Goal: Information Seeking & Learning: Learn about a topic

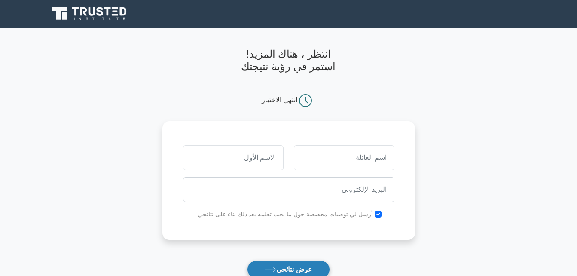
click at [309, 269] on font "عرض نتائجي" at bounding box center [294, 269] width 36 height 7
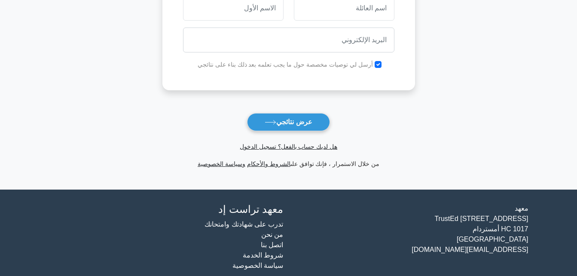
scroll to position [156, 0]
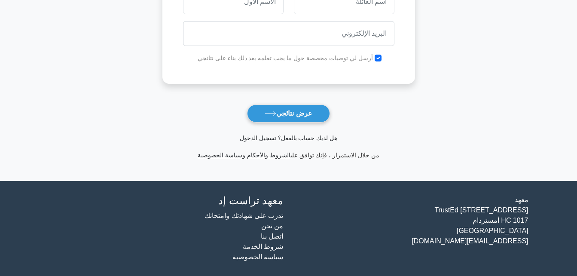
click at [284, 138] on link "هل لديك حساب بالفعل؟ تسجيل الدخول" at bounding box center [289, 137] width 98 height 7
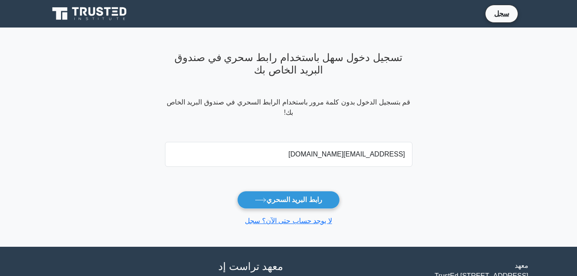
type input "[EMAIL_ADDRESS][DOMAIN_NAME]"
click at [237, 191] on button "رابط البريد السحري" at bounding box center [288, 200] width 103 height 18
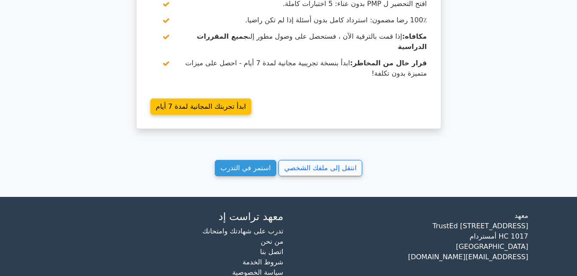
scroll to position [834, 0]
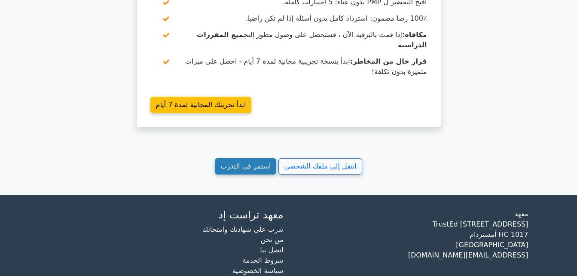
click at [268, 158] on link "استمر في التدرب" at bounding box center [245, 166] width 61 height 16
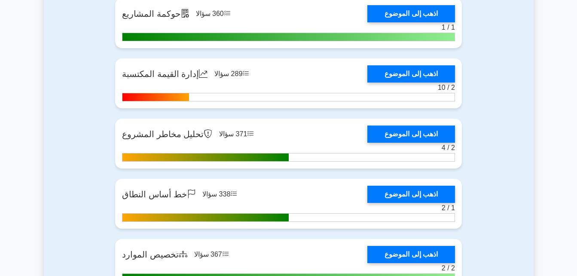
scroll to position [1590, 0]
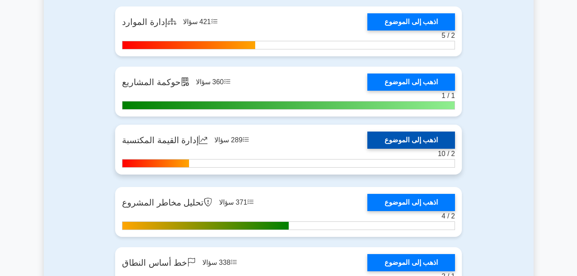
click at [410, 142] on link "اذهب إلى الموضوع" at bounding box center [411, 139] width 88 height 17
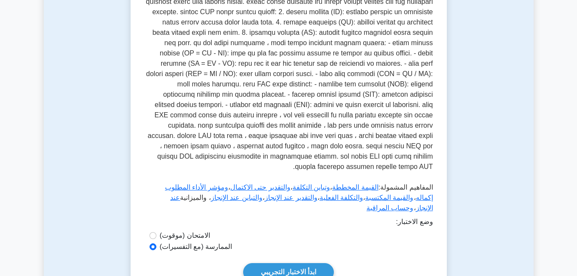
scroll to position [199, 0]
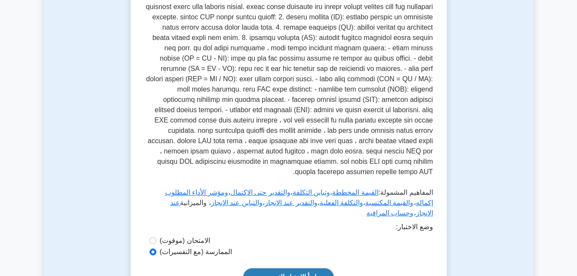
click at [300, 268] on link "ابدأ الاختبار التجريبي" at bounding box center [288, 277] width 91 height 18
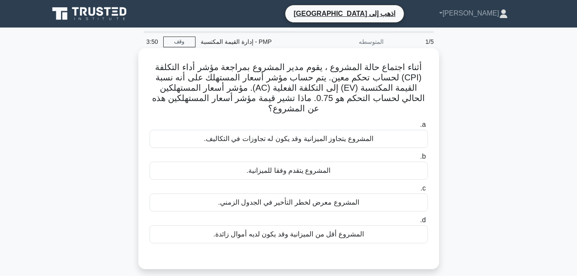
click at [333, 131] on div "المشروع يتجاوز الميزانية وقد يكون له تجاوزات في التكاليف." at bounding box center [289, 139] width 278 height 18
click at [428, 128] on input "a. المشروع يتجاوز الميزانية وقد يكون له تجاوزات في التكاليف." at bounding box center [428, 125] width 0 height 6
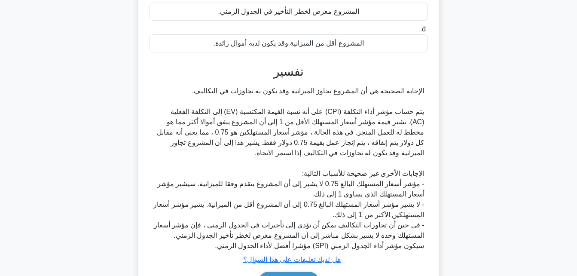
scroll to position [234, 0]
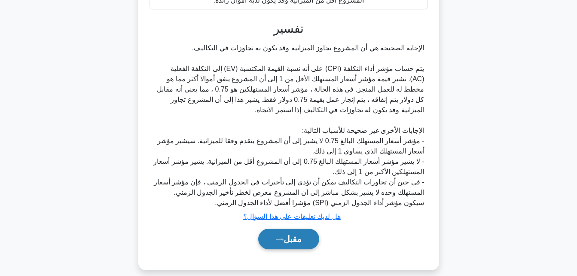
click at [302, 229] on button "مقبل" at bounding box center [288, 239] width 61 height 21
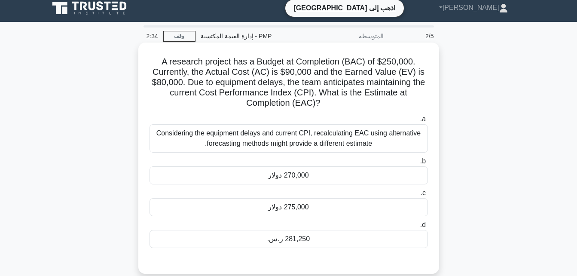
scroll to position [0, 0]
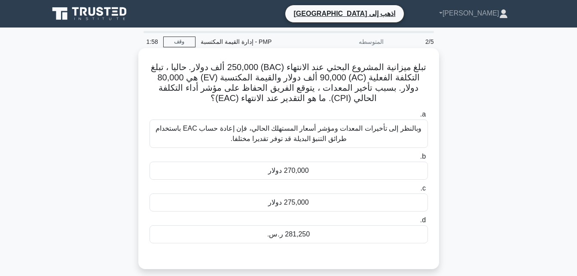
click at [308, 172] on div "270,000 دولار" at bounding box center [289, 171] width 278 height 18
click at [428, 159] on input "b. 270,000 دولار" at bounding box center [428, 157] width 0 height 6
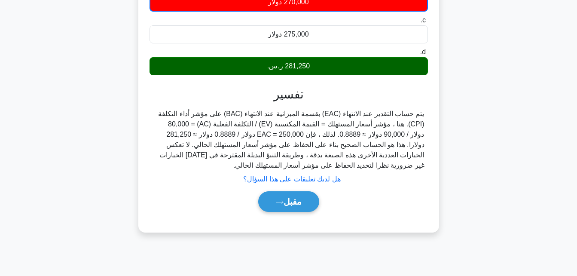
scroll to position [172, 0]
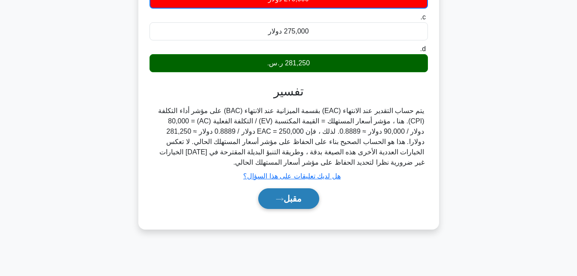
click at [297, 198] on font "مقبل" at bounding box center [293, 198] width 18 height 9
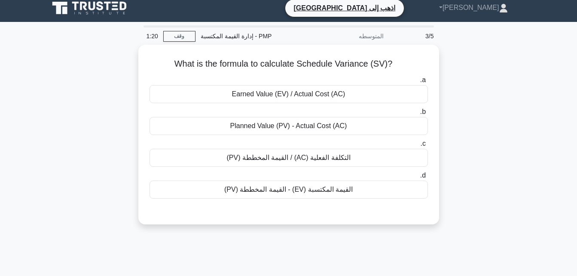
scroll to position [0, 0]
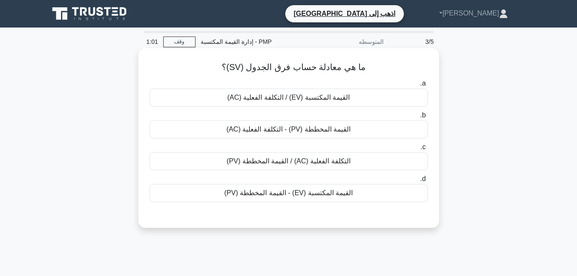
click at [283, 194] on div "القيمة المكتسبة (EV) - القيمة المخططة (PV)" at bounding box center [289, 193] width 278 height 18
click at [428, 182] on input "d. القيمة المكتسبة (EV) - القيمة المخططة (PV)" at bounding box center [428, 179] width 0 height 6
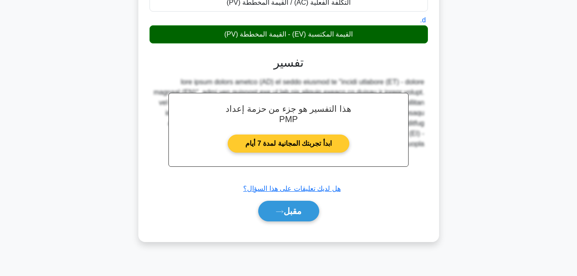
scroll to position [172, 0]
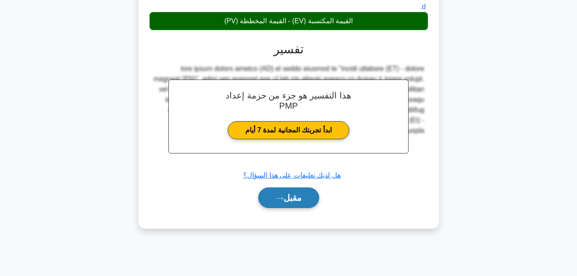
click at [302, 201] on button "مقبل" at bounding box center [288, 197] width 61 height 21
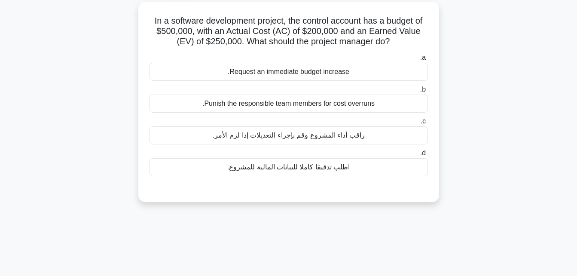
scroll to position [0, 0]
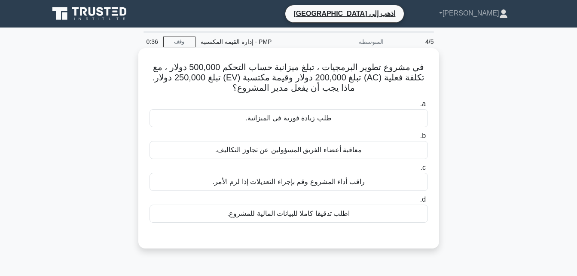
click at [315, 217] on div "اطلب تدقيقا كاملا للبيانات المالية للمشروع." at bounding box center [289, 214] width 278 height 18
click at [428, 202] on input "d. اطلب تدقيقا كاملا للبيانات المالية للمشروع." at bounding box center [428, 200] width 0 height 6
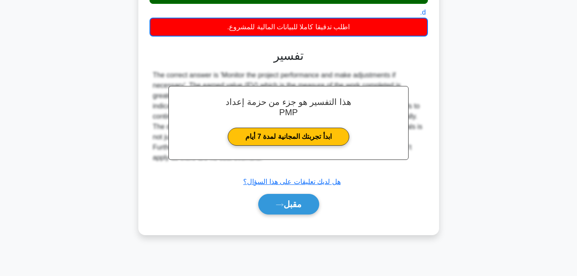
scroll to position [188, 0]
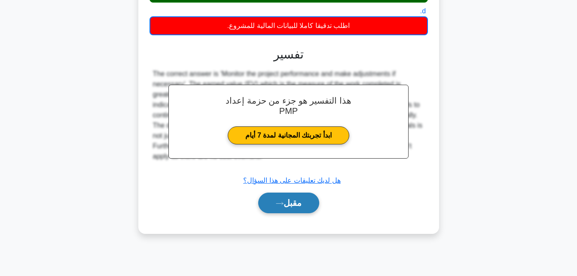
click at [298, 204] on font "مقبل" at bounding box center [293, 202] width 18 height 9
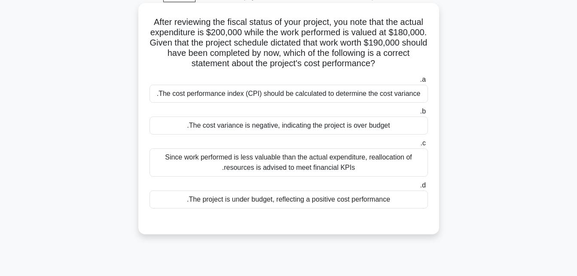
scroll to position [43, 0]
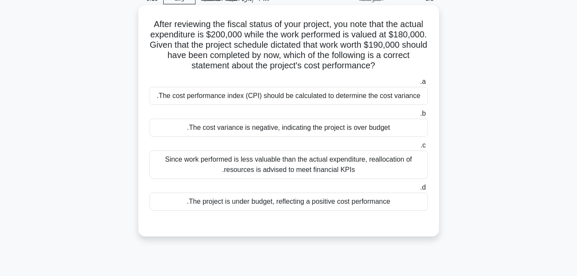
click at [290, 98] on div "The cost performance index (CPI) should be calculated to determine the cost var…" at bounding box center [289, 96] width 278 height 18
click at [428, 85] on input "a. The cost performance index (CPI) should be calculated to determine the cost …" at bounding box center [428, 82] width 0 height 6
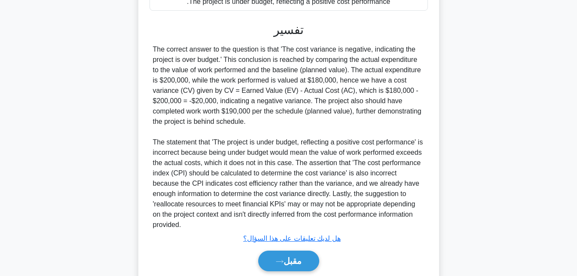
scroll to position [276, 0]
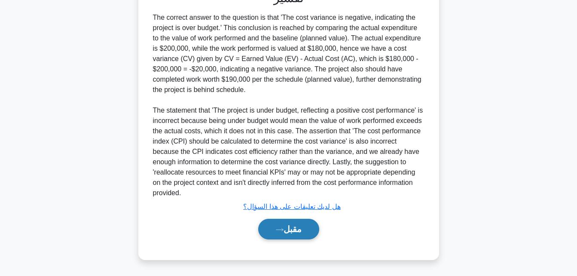
drag, startPoint x: 303, startPoint y: 232, endPoint x: 304, endPoint y: 226, distance: 5.7
click at [303, 232] on button "مقبل" at bounding box center [288, 229] width 61 height 21
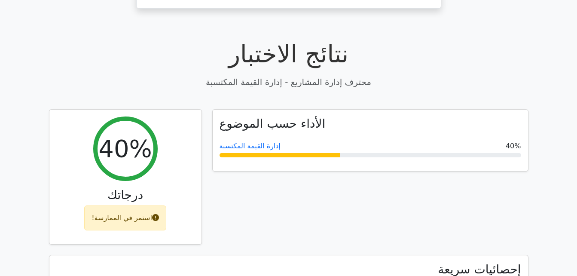
scroll to position [86, 0]
